Goal: Check status: Check status

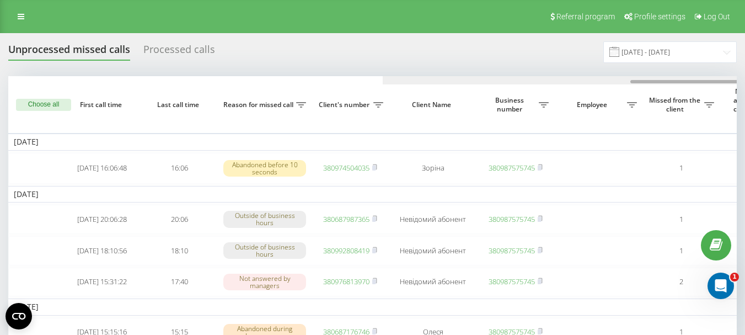
click at [498, 80] on div at bounding box center [747, 80] width 729 height 8
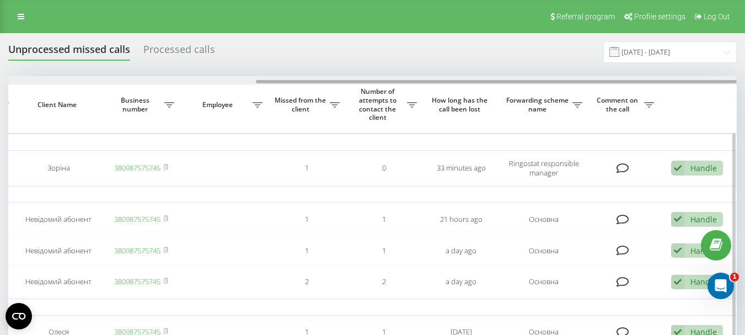
click at [195, 77] on div at bounding box center [372, 80] width 729 height 8
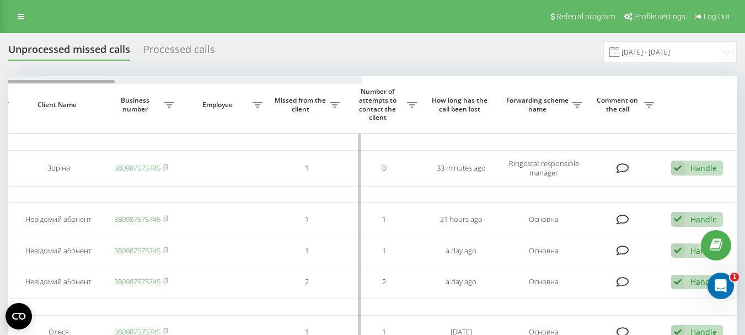
scroll to position [0, 0]
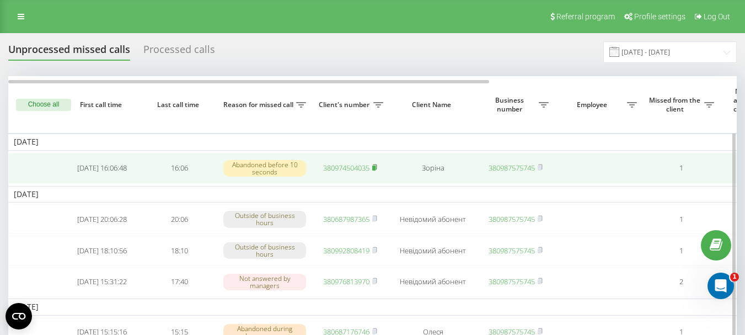
click at [376, 169] on rect at bounding box center [373, 167] width 3 height 5
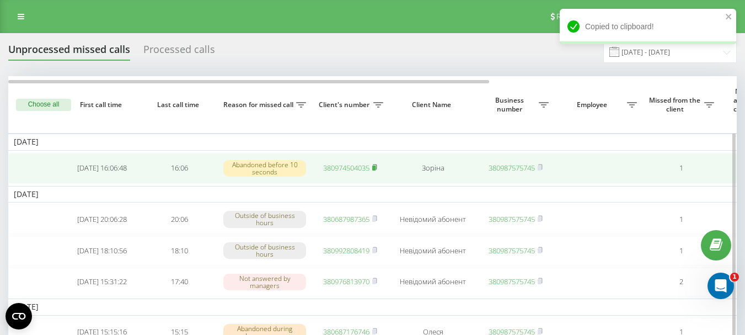
click at [376, 169] on rect at bounding box center [373, 167] width 3 height 5
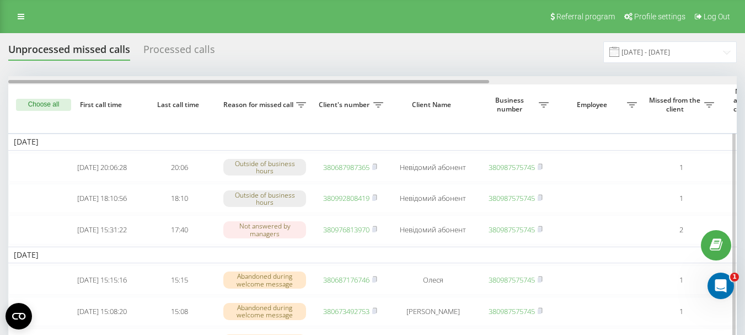
click at [517, 80] on div at bounding box center [372, 80] width 729 height 8
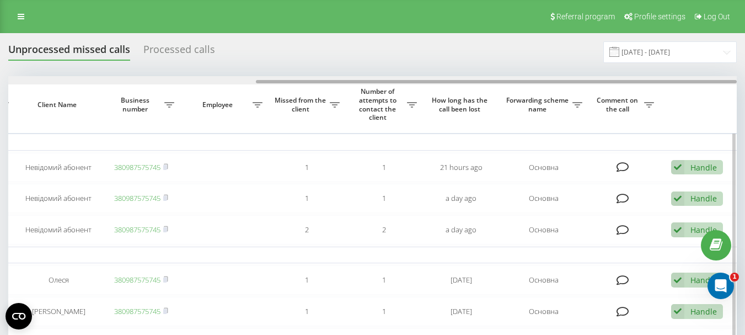
click at [250, 84] on div at bounding box center [372, 80] width 729 height 8
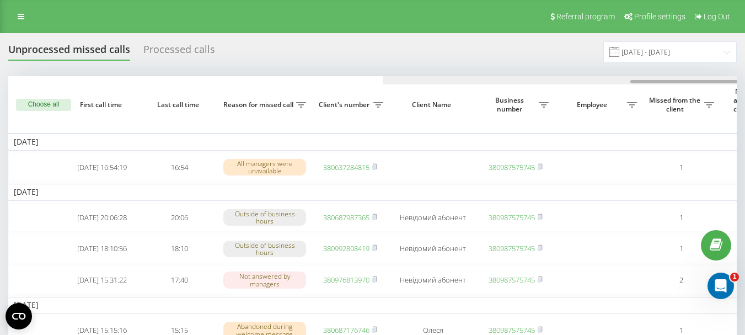
click at [500, 79] on div at bounding box center [747, 80] width 729 height 8
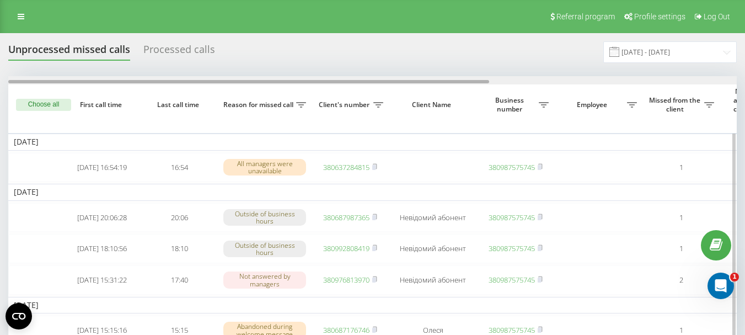
click at [240, 80] on div at bounding box center [372, 80] width 729 height 8
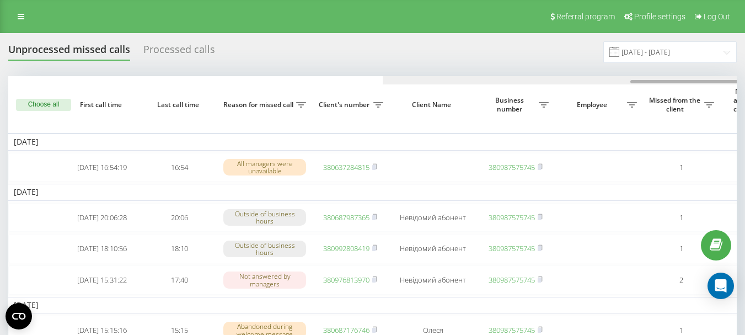
click at [523, 83] on div at bounding box center [747, 80] width 729 height 8
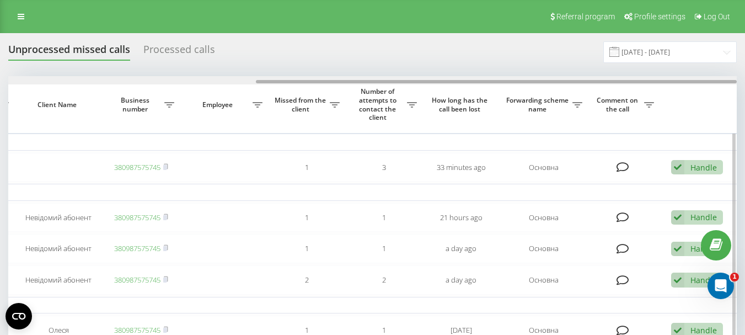
click at [247, 81] on div at bounding box center [372, 80] width 729 height 8
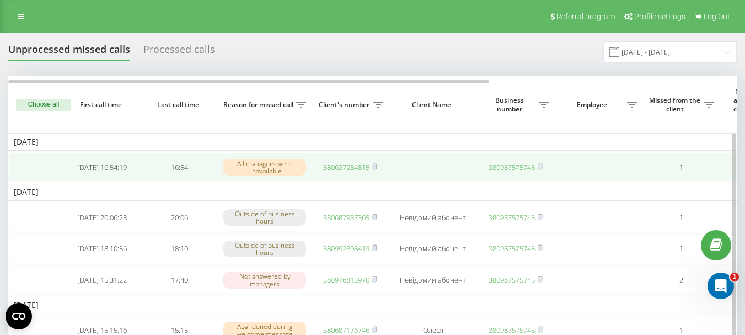
click at [352, 168] on link "380637284815" at bounding box center [346, 167] width 46 height 10
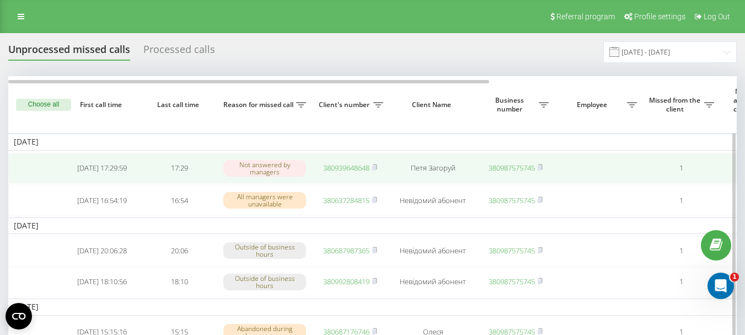
click at [363, 168] on link "380939648648" at bounding box center [346, 168] width 46 height 10
